Goal: Task Accomplishment & Management: Complete application form

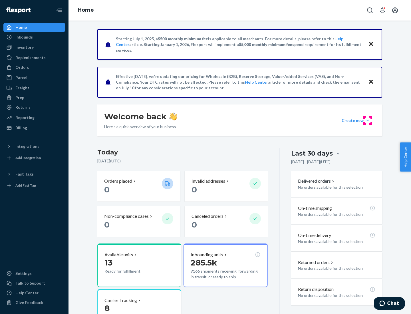
click at [367, 120] on button "Create new Create new inbound Create new order Create new product" at bounding box center [356, 120] width 39 height 11
click at [34, 37] on div "Inbounds" at bounding box center [34, 37] width 60 height 8
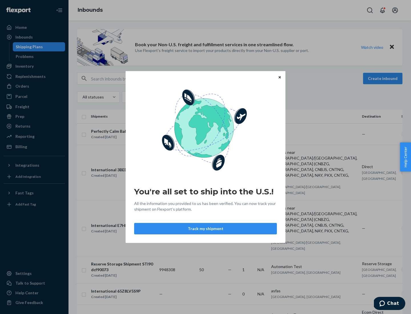
click at [205, 229] on button "Track my shipment" at bounding box center [205, 228] width 143 height 11
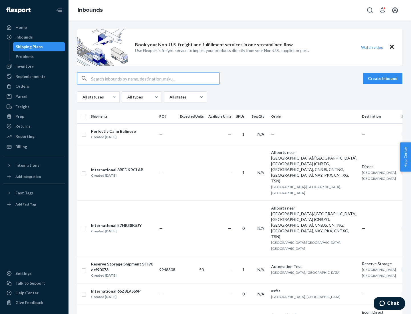
click at [383, 78] on button "Create inbound" at bounding box center [382, 78] width 39 height 11
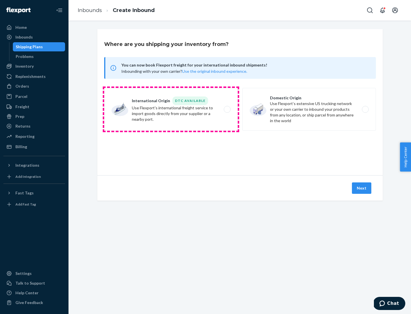
click at [171, 109] on label "International Origin DTC Available Use Flexport's international freight service…" at bounding box center [171, 109] width 134 height 43
click at [227, 109] on input "International Origin DTC Available Use Flexport's international freight service…" at bounding box center [229, 110] width 4 height 4
radio input "true"
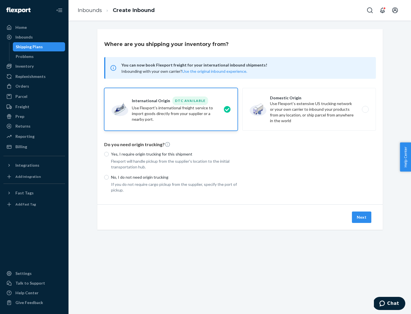
click at [174, 177] on p "No, I do not need origin trucking" at bounding box center [174, 177] width 127 height 6
click at [109, 177] on input "No, I do not need origin trucking" at bounding box center [106, 177] width 5 height 5
radio input "true"
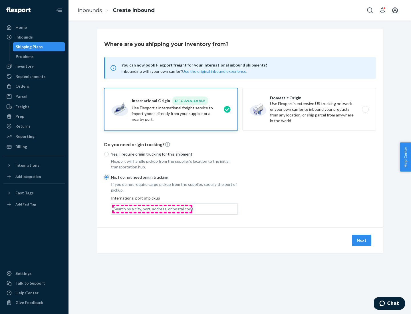
click at [152, 209] on div "Search by a city, port, address, or postal code" at bounding box center [154, 209] width 80 height 6
click at [114, 209] on input "Search by a city, port, address, or postal code" at bounding box center [114, 209] width 1 height 6
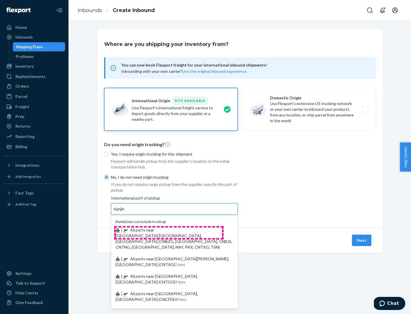
click at [169, 230] on span "| All ports near [GEOGRAPHIC_DATA]/[GEOGRAPHIC_DATA], [GEOGRAPHIC_DATA] (CNBZG,…" at bounding box center [174, 238] width 116 height 22
click at [125, 212] on input "tianjin" at bounding box center [120, 209] width 12 height 6
type input "All ports near [GEOGRAPHIC_DATA]/[GEOGRAPHIC_DATA], [GEOGRAPHIC_DATA] (CNBZG, […"
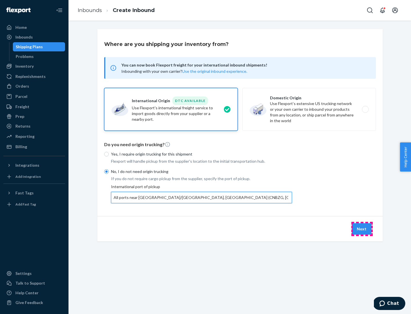
click at [362, 229] on button "Next" at bounding box center [361, 228] width 19 height 11
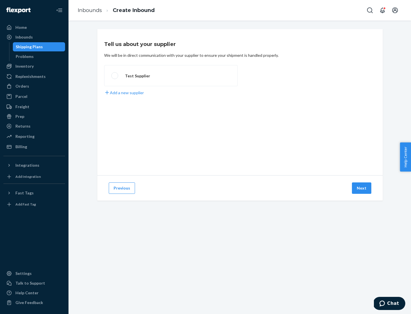
click at [171, 76] on label "Test Supplier" at bounding box center [171, 75] width 134 height 21
click at [115, 76] on input "Test Supplier" at bounding box center [113, 76] width 4 height 4
radio input "true"
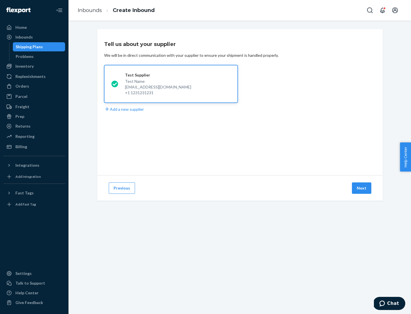
click at [362, 188] on button "Next" at bounding box center [361, 187] width 19 height 11
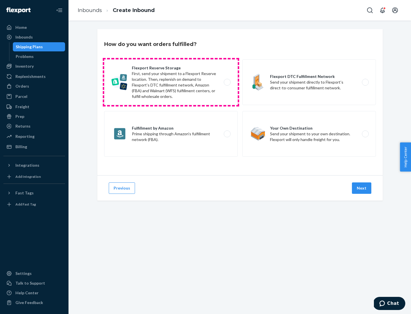
click at [171, 82] on label "Flexport Reserve Storage First, send your shipment to a Flexport Reserve locati…" at bounding box center [171, 82] width 134 height 46
click at [227, 82] on input "Flexport Reserve Storage First, send your shipment to a Flexport Reserve locati…" at bounding box center [229, 82] width 4 height 4
radio input "true"
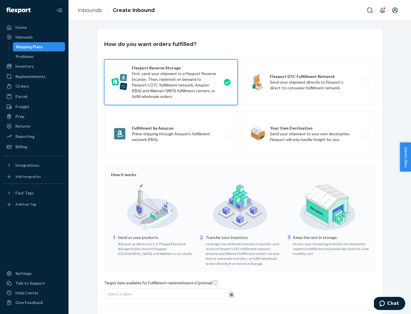
scroll to position [47, 0]
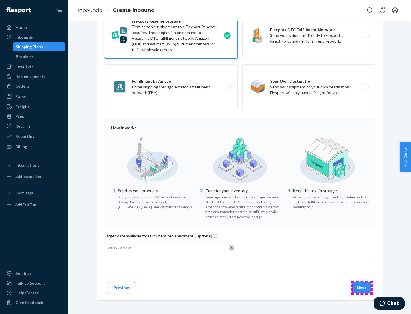
click at [362, 287] on button "Next" at bounding box center [361, 287] width 19 height 11
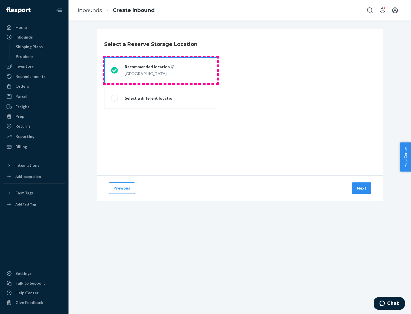
click at [161, 70] on div "[GEOGRAPHIC_DATA]" at bounding box center [150, 73] width 50 height 7
click at [115, 70] on input "Recommended location [GEOGRAPHIC_DATA]" at bounding box center [113, 70] width 4 height 4
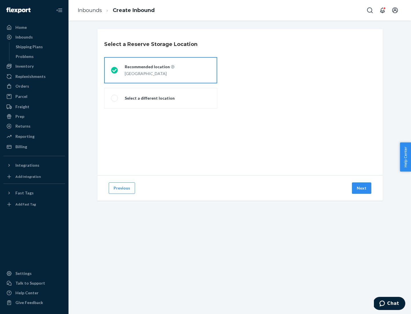
click at [362, 188] on button "Next" at bounding box center [361, 187] width 19 height 11
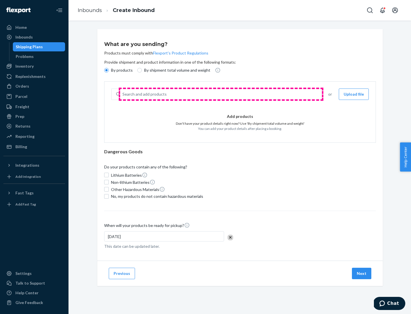
click at [221, 94] on div "Search and add products" at bounding box center [220, 94] width 201 height 10
click at [123, 94] on input "Search and add products" at bounding box center [122, 94] width 1 height 6
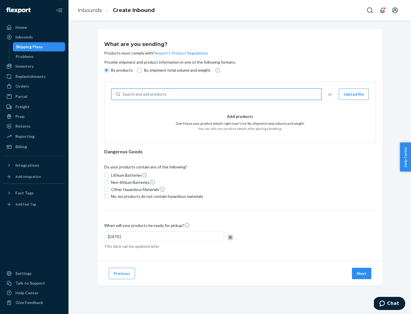
click at [139, 70] on input "By shipment total volume and weight" at bounding box center [139, 70] width 5 height 5
radio input "true"
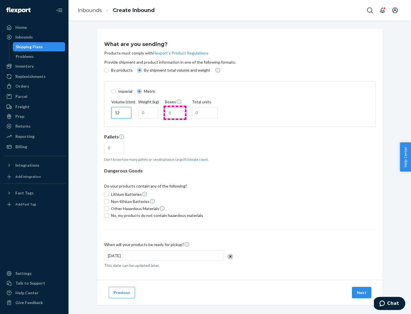
type input "12"
type input "22"
type input "222"
type input "121"
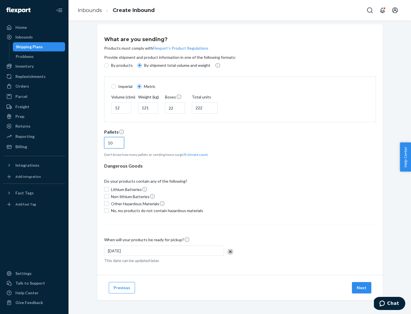
type input "10"
click at [156, 210] on span "No, my products do not contain hazardous materials" at bounding box center [157, 211] width 92 height 6
click at [109, 210] on input "No, my products do not contain hazardous materials" at bounding box center [106, 210] width 5 height 5
checkbox input "true"
click at [362, 287] on button "Next" at bounding box center [361, 287] width 19 height 11
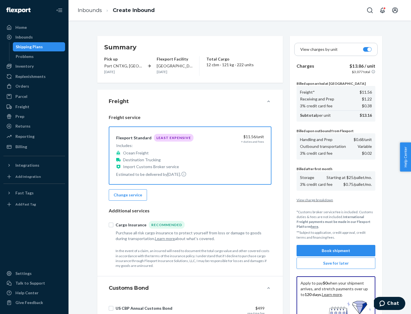
scroll to position [83, 0]
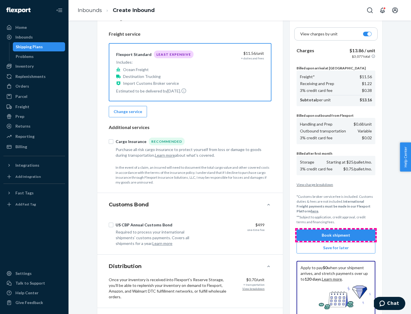
click at [336, 235] on button "Book shipment" at bounding box center [335, 234] width 79 height 11
